Goal: Entertainment & Leisure: Consume media (video, audio)

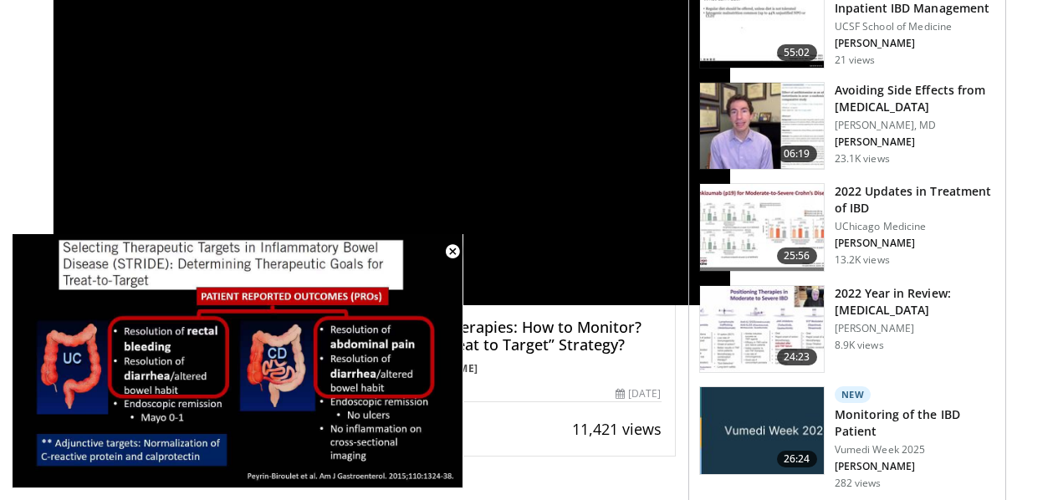
scroll to position [268, 0]
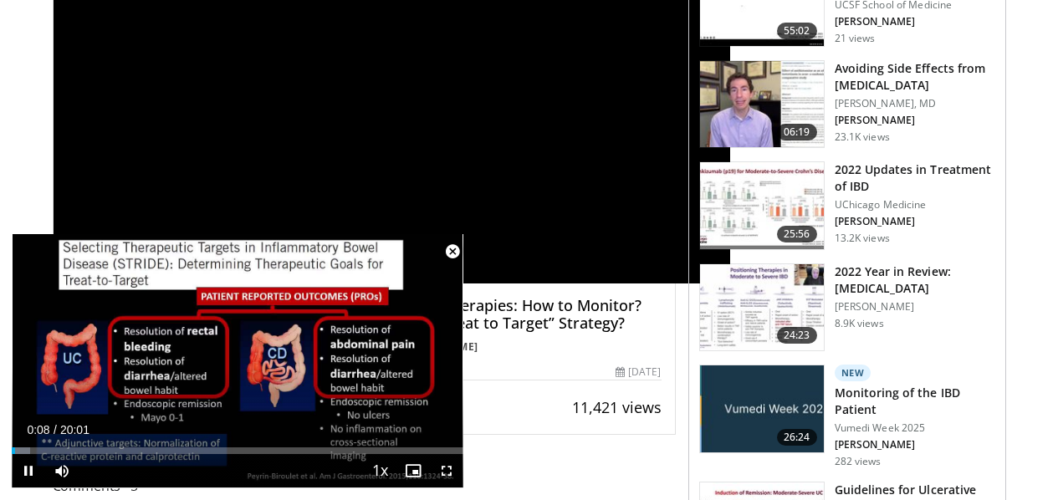
click at [453, 251] on span "Video Player" at bounding box center [452, 251] width 33 height 33
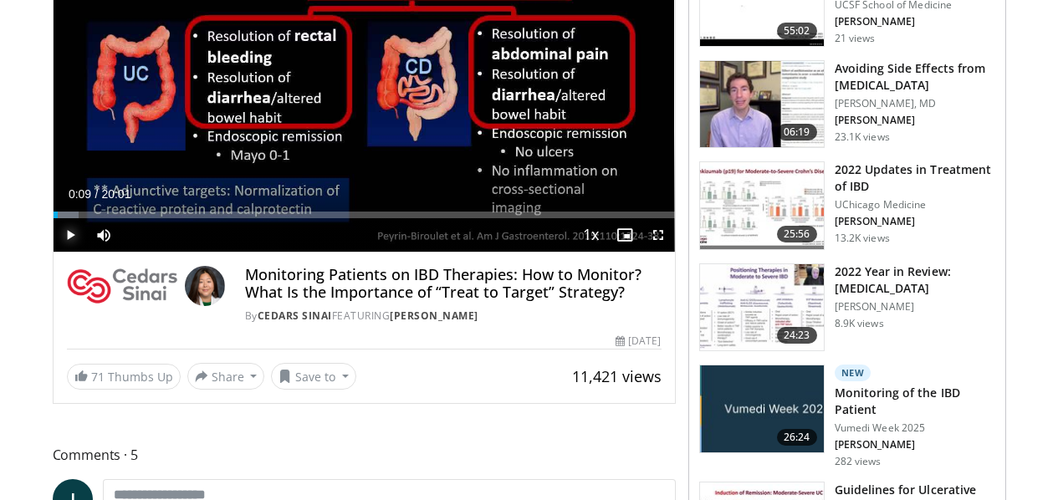
click at [54, 252] on span "Video Player" at bounding box center [70, 234] width 33 height 33
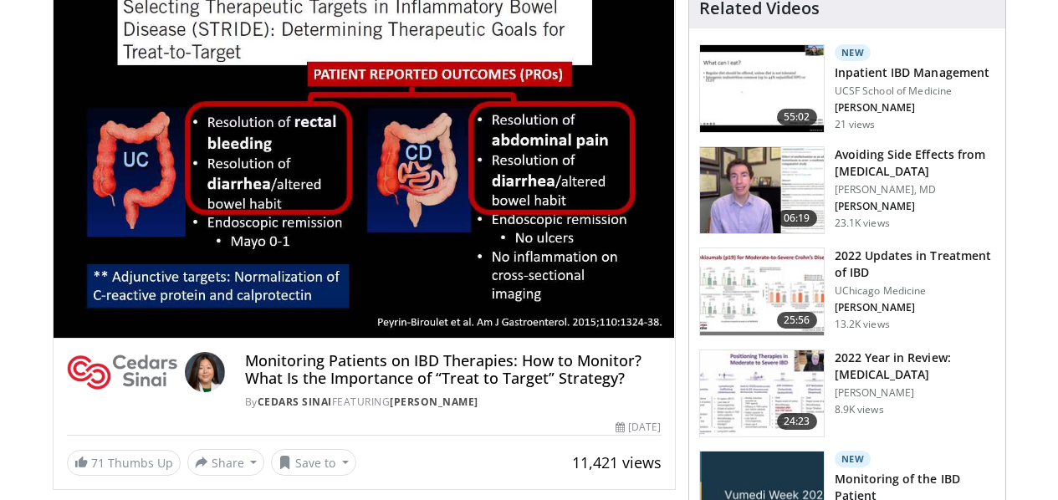
scroll to position [167, 0]
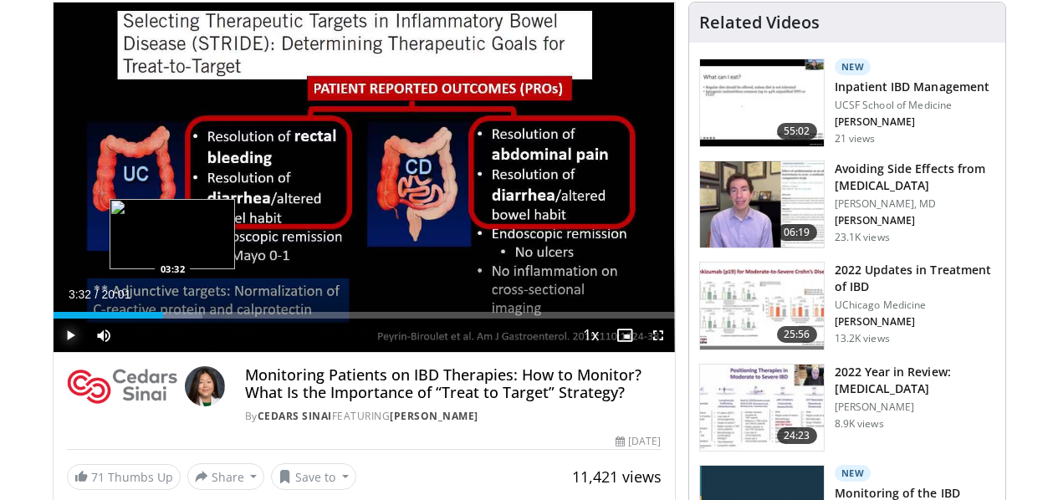
click at [130, 319] on div "03:32" at bounding box center [109, 315] width 110 height 7
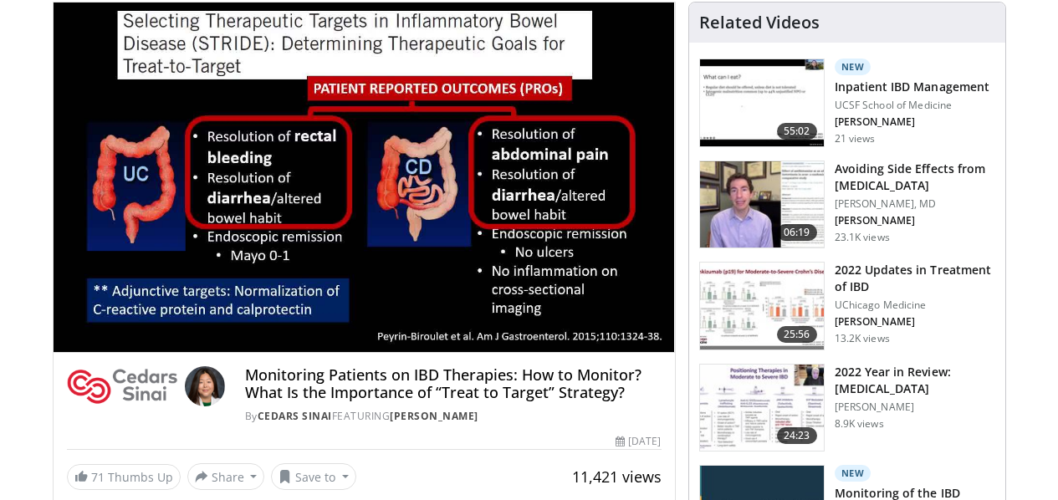
click at [124, 345] on video-js "**********" at bounding box center [364, 178] width 621 height 350
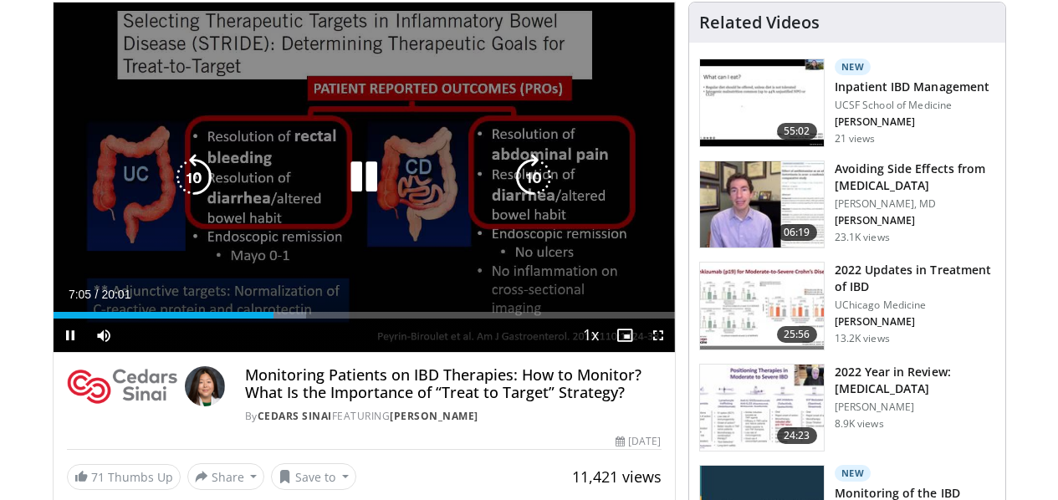
click at [395, 283] on div "10 seconds Tap to unmute" at bounding box center [364, 178] width 621 height 350
